Goal: Navigation & Orientation: Find specific page/section

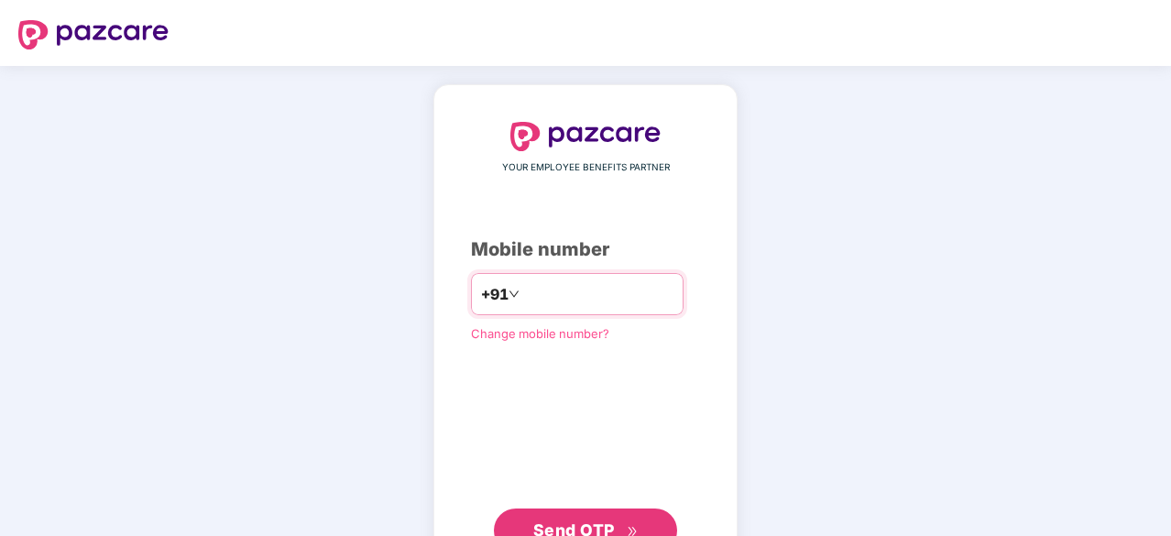
type input "**********"
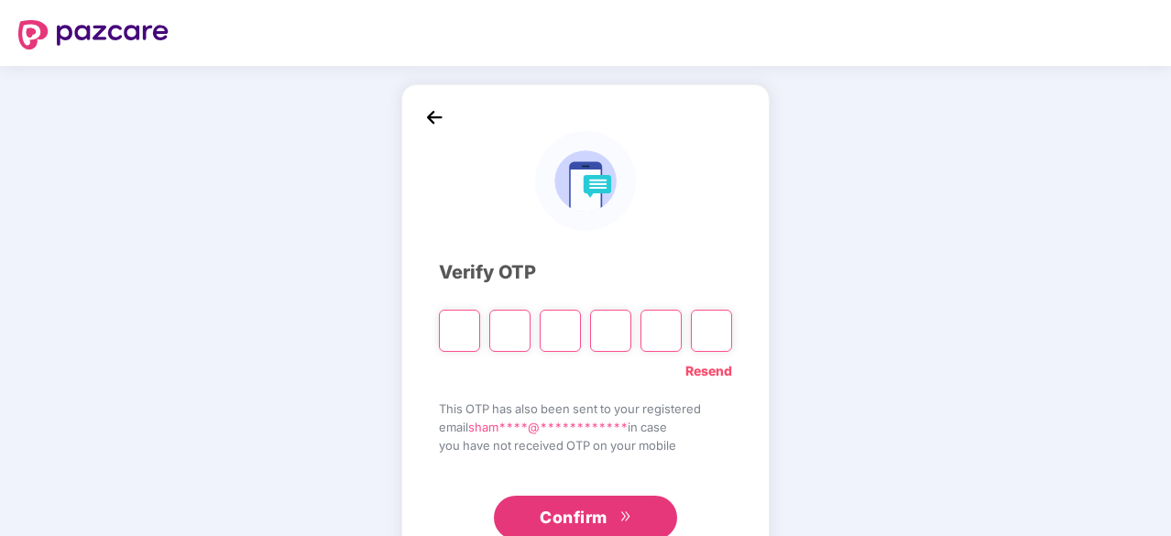
paste input "*"
type input "*"
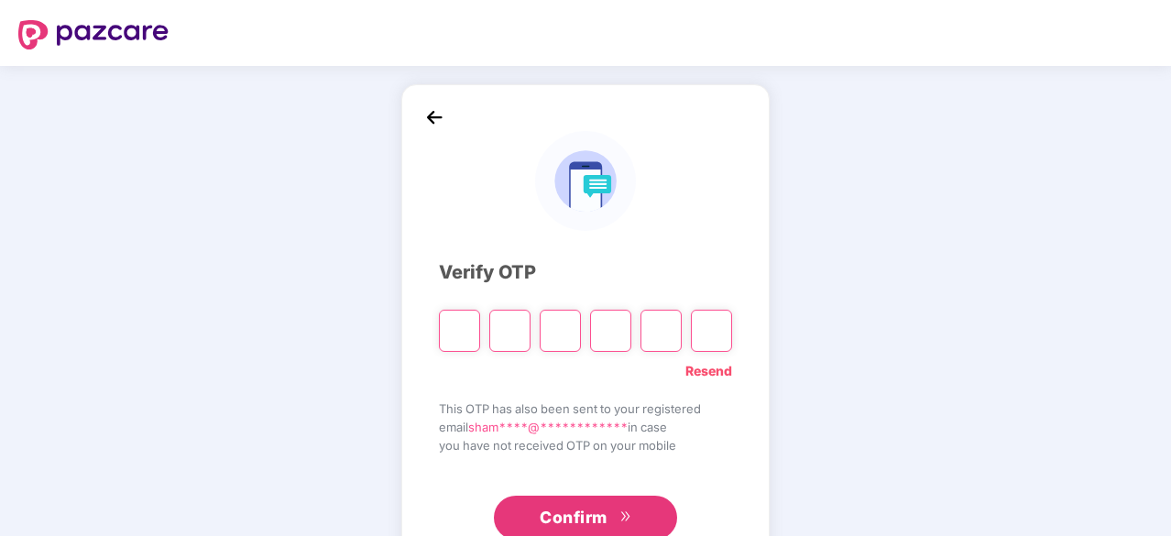
type input "*"
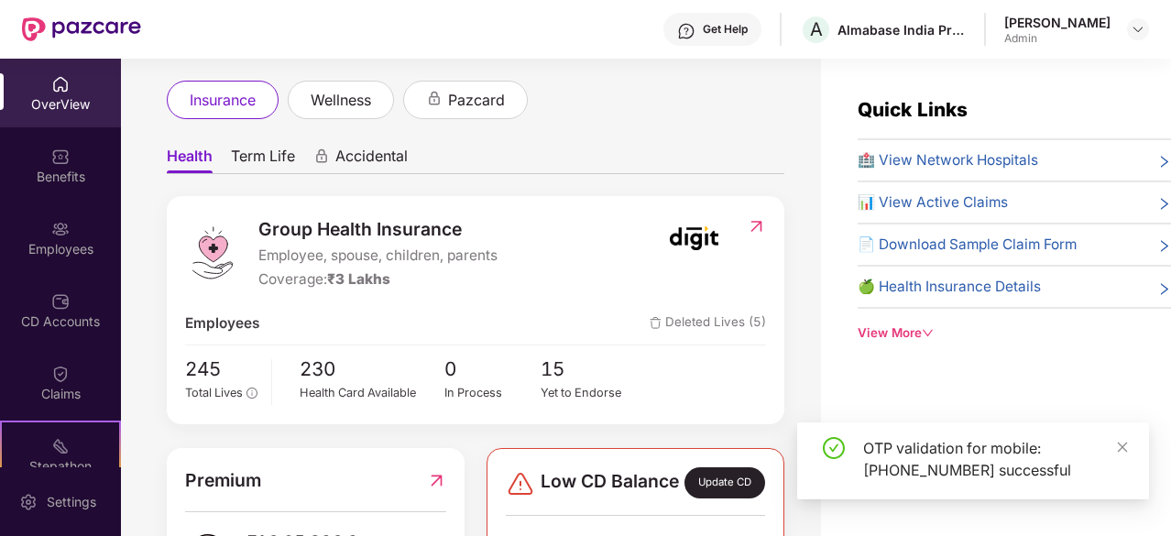
scroll to position [54, 0]
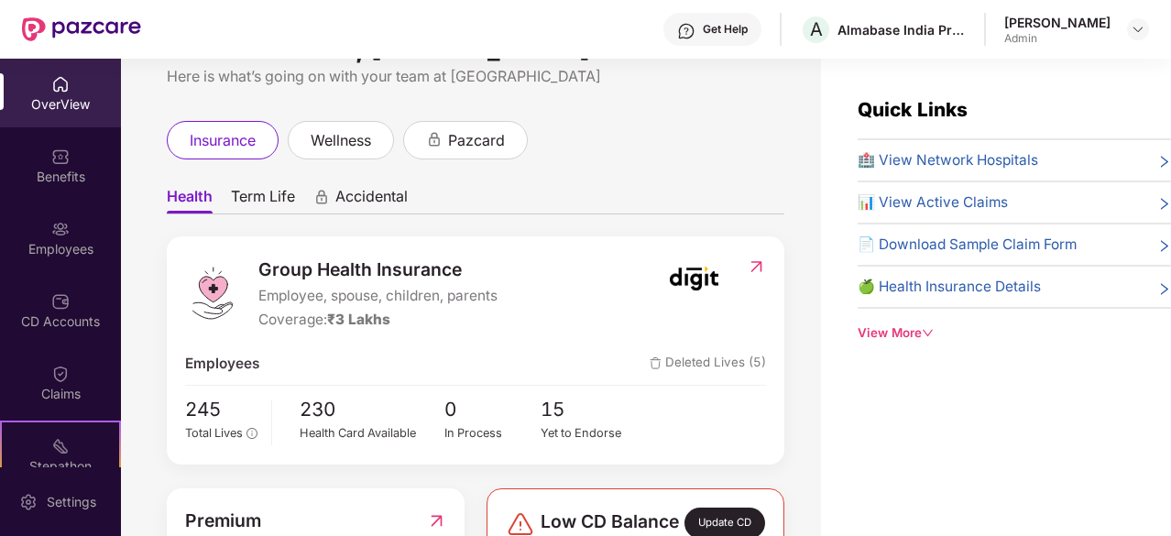
click at [373, 209] on span "Accidental" at bounding box center [371, 200] width 72 height 27
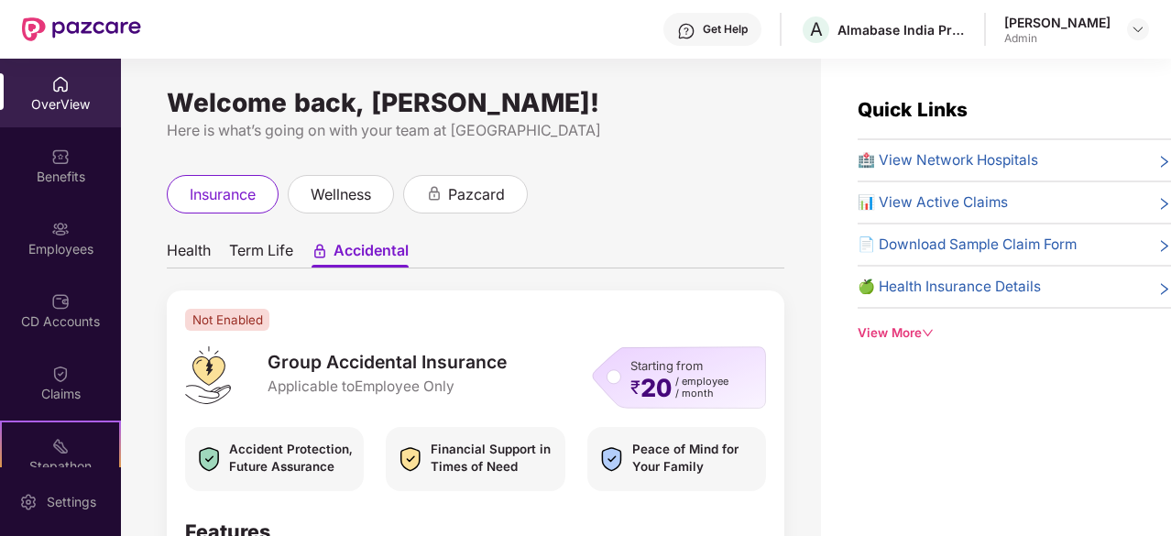
click at [280, 242] on span "Term Life" at bounding box center [261, 254] width 64 height 27
